Goal: Information Seeking & Learning: Check status

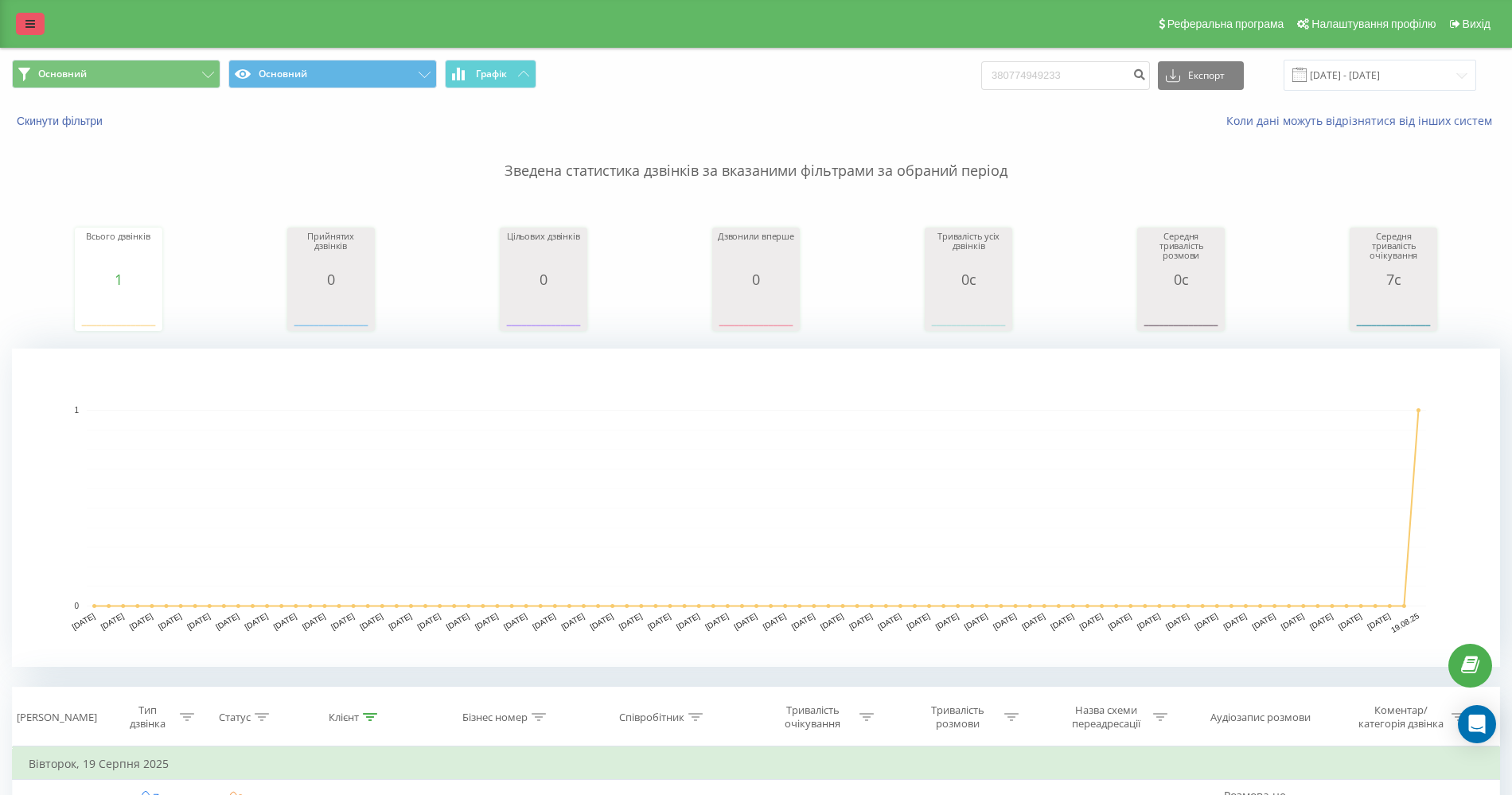
click at [22, 33] on link at bounding box center [30, 23] width 29 height 22
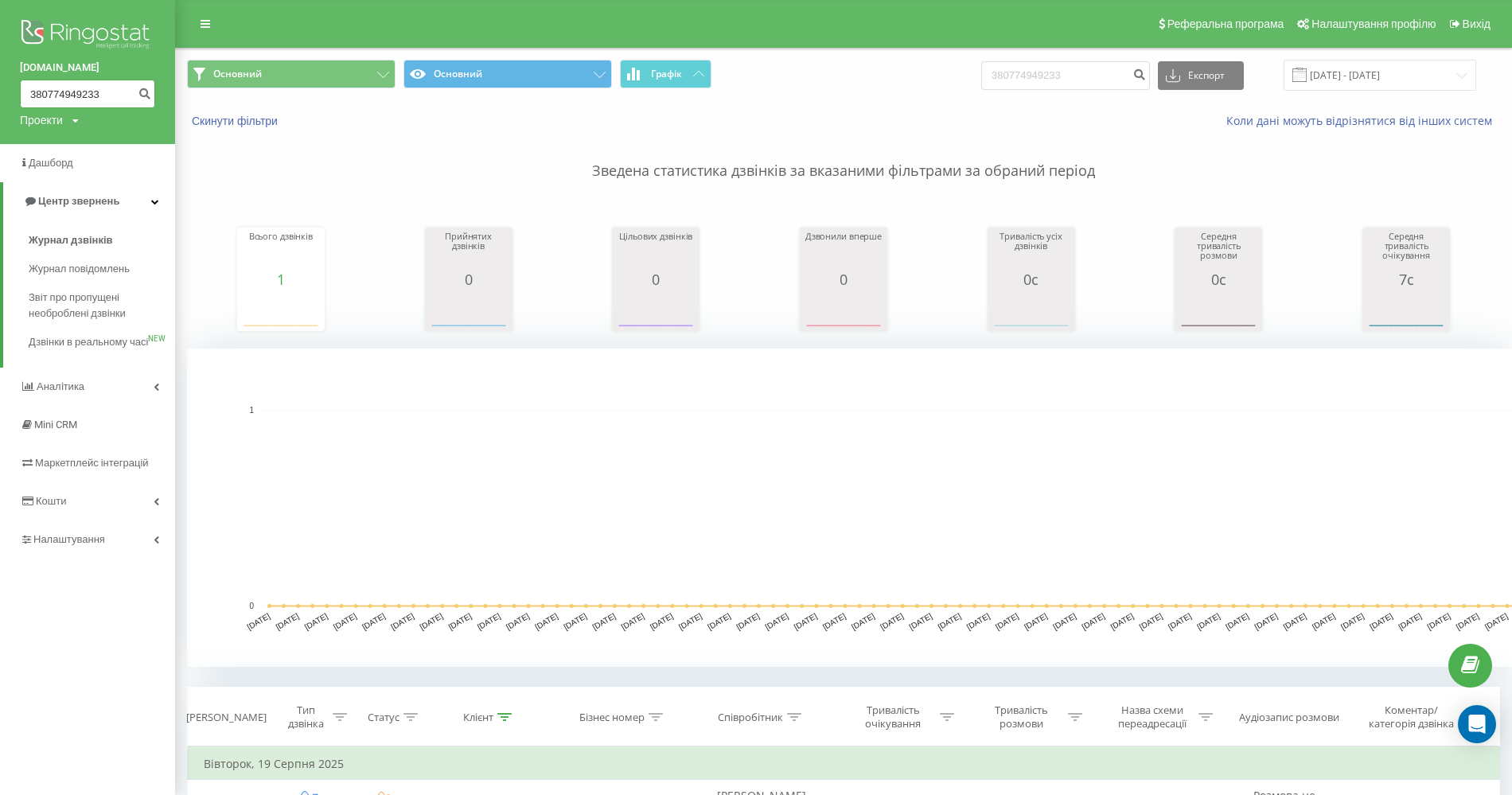
click at [53, 91] on input "380774949233" at bounding box center [88, 94] width 135 height 29
paste input "380685205606"
type input "380738068520560674949233"
drag, startPoint x: 31, startPoint y: 91, endPoint x: 213, endPoint y: 102, distance: 182.3
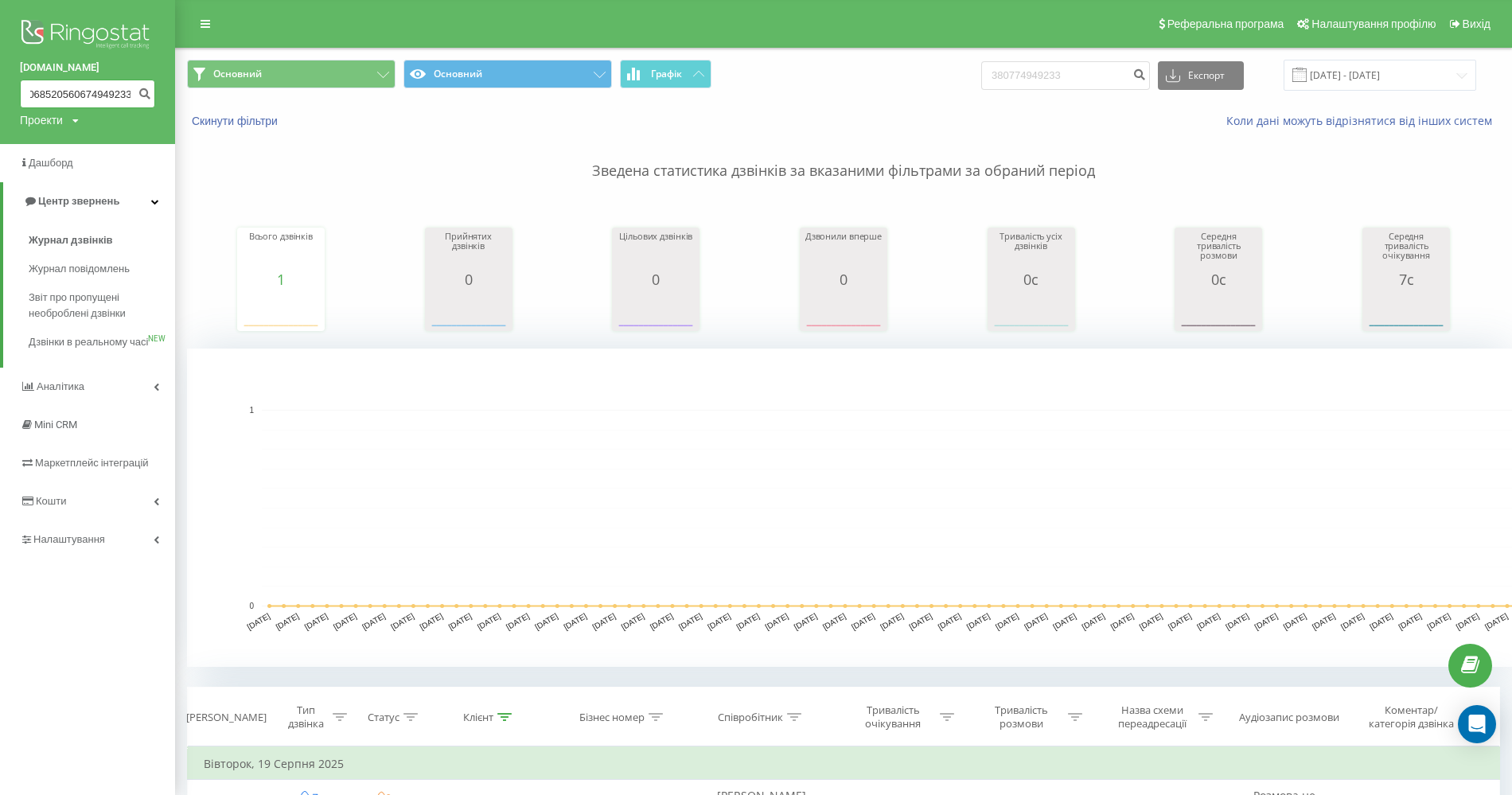
click at [213, 103] on div "feodal.online 380738068520560674949233 Проекти feodal.online Дашборд Центр звер…" at bounding box center [756, 397] width 1512 height 795
paste input "380685205606"
type input "380685205606"
click at [144, 99] on button "submit" at bounding box center [144, 94] width 21 height 29
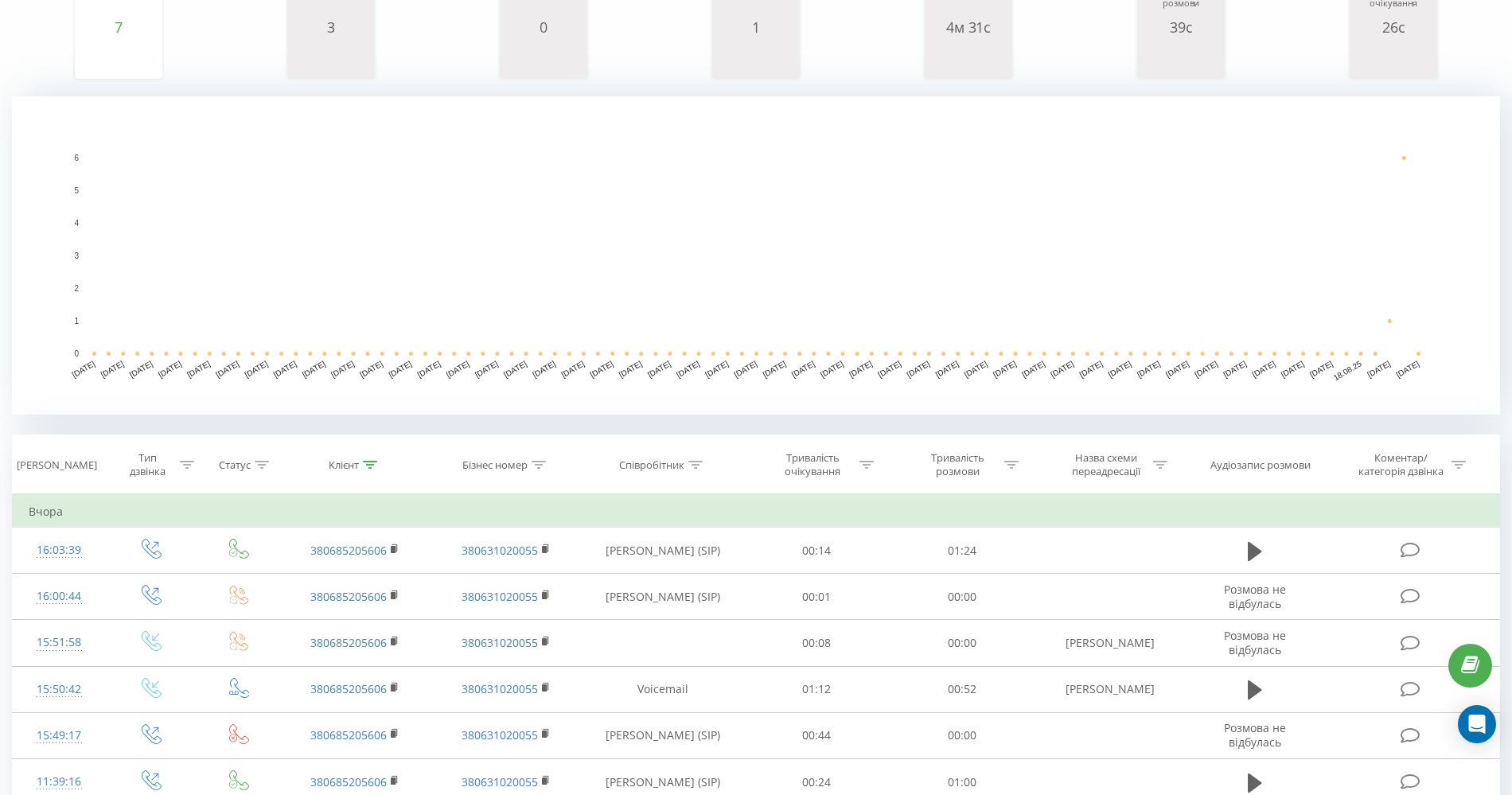
scroll to position [396, 0]
